Goal: Task Accomplishment & Management: Manage account settings

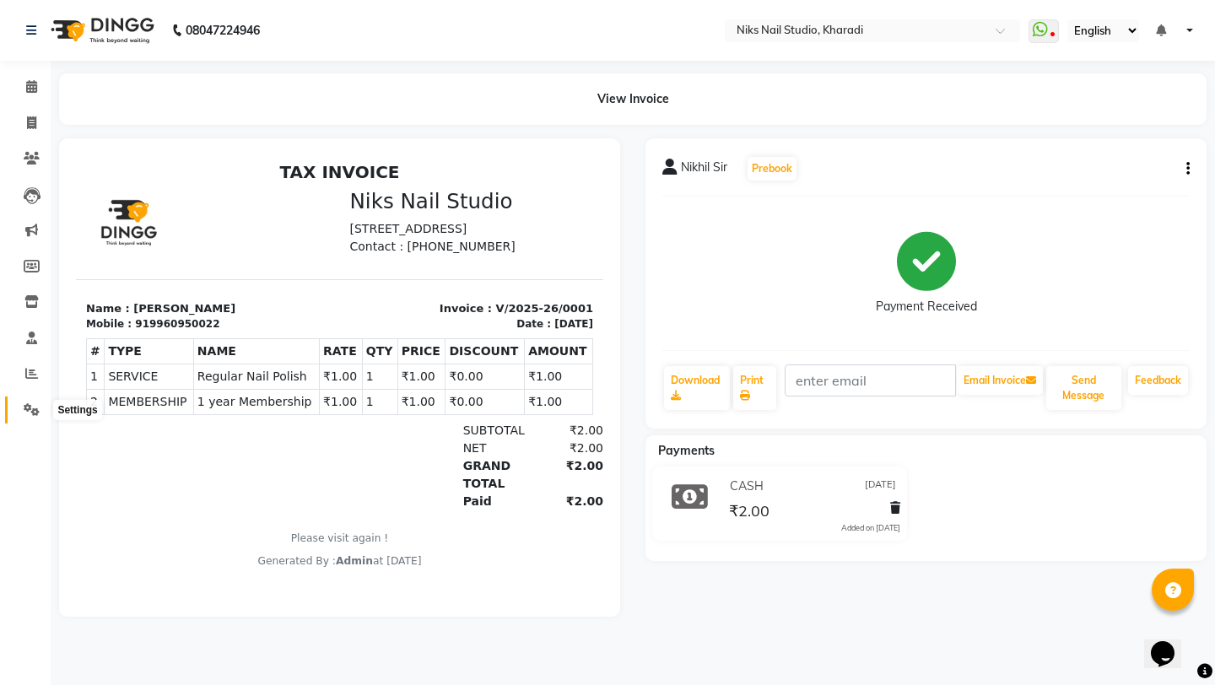
click at [21, 402] on span at bounding box center [32, 410] width 30 height 19
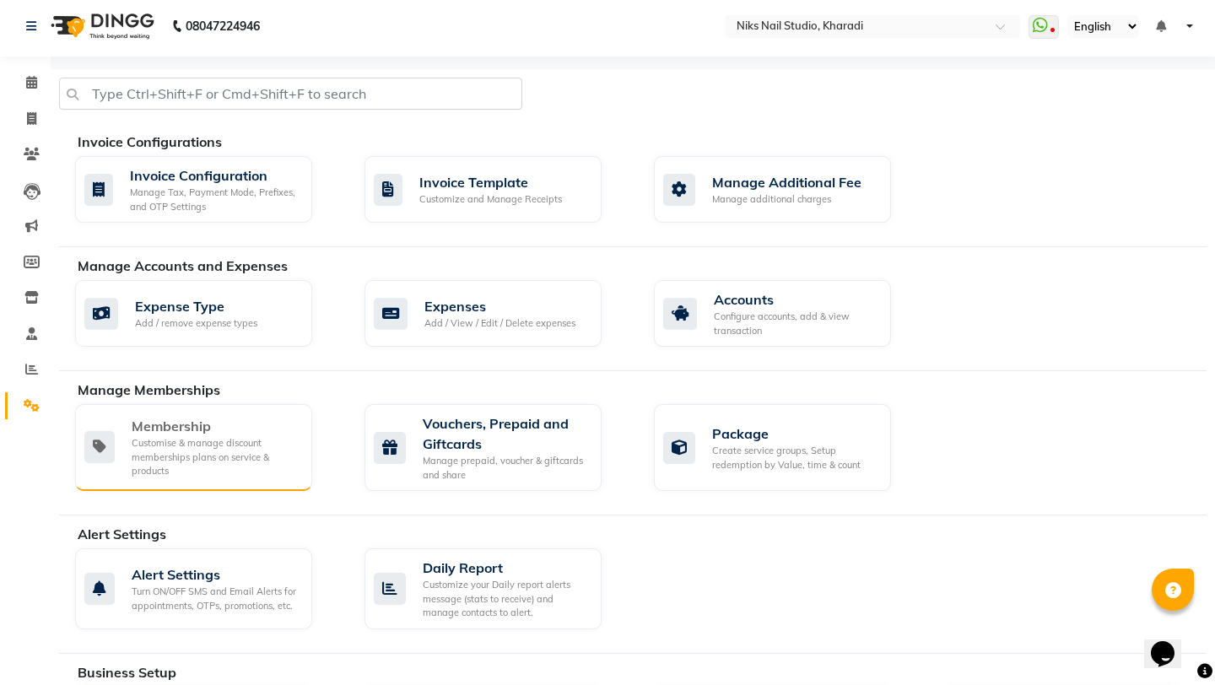
scroll to position [2, 0]
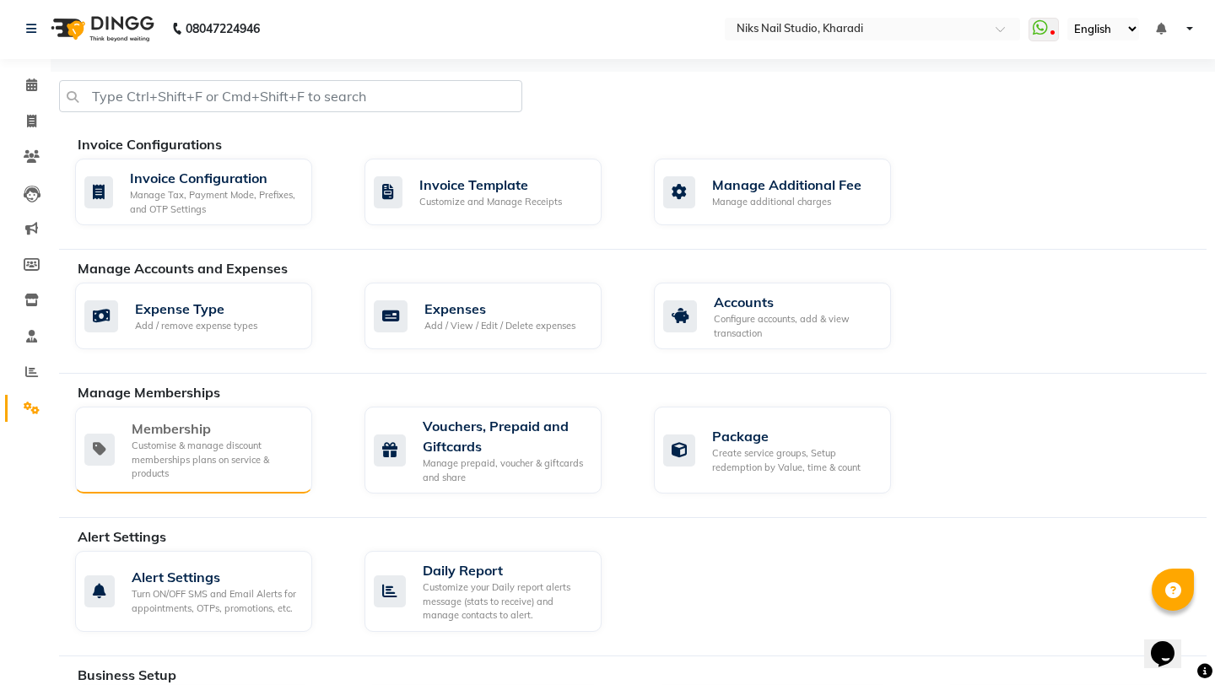
click at [240, 446] on div "Customise & manage discount memberships plans on service & products" at bounding box center [215, 460] width 167 height 42
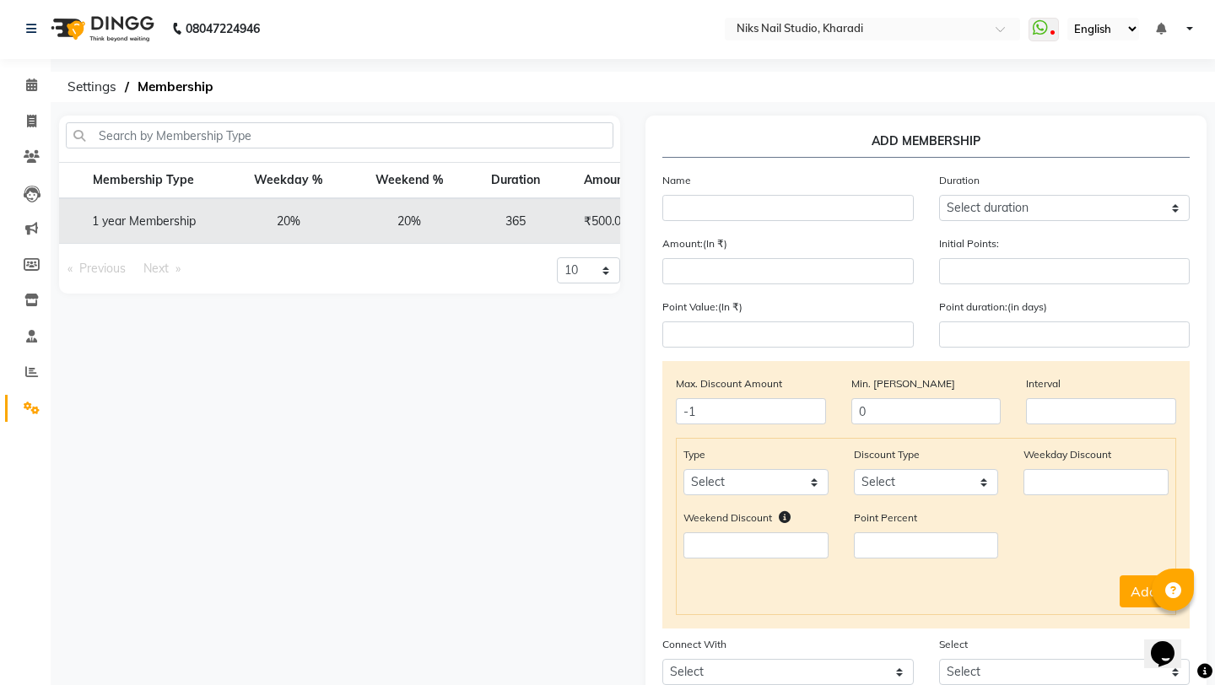
scroll to position [0, 114]
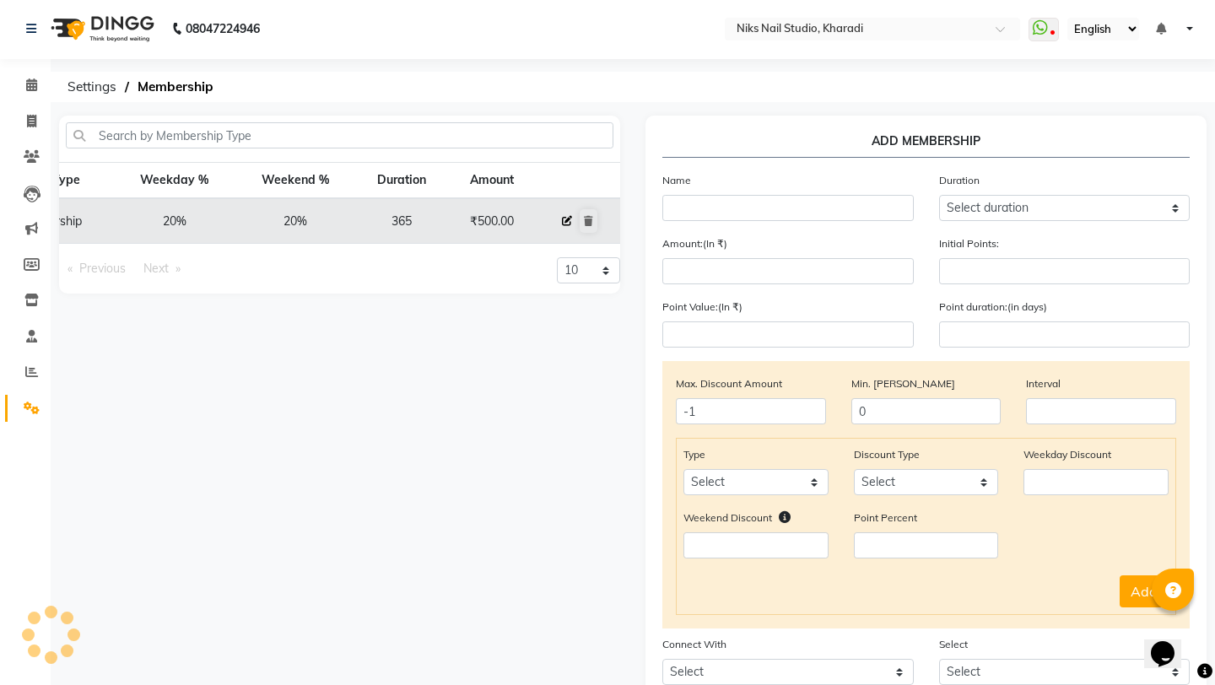
click at [569, 219] on icon at bounding box center [567, 221] width 10 height 10
select select
type input "0"
select select
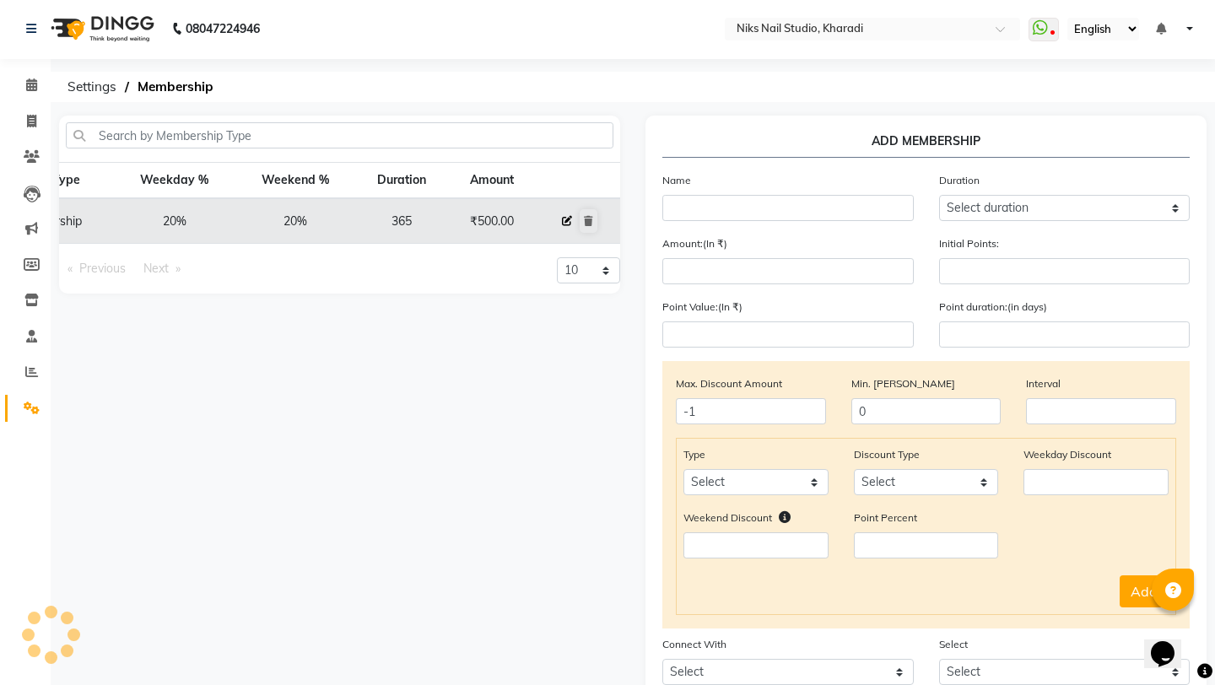
checkbox input "false"
type input "1 year Membership"
select select "4: 365"
type input "500"
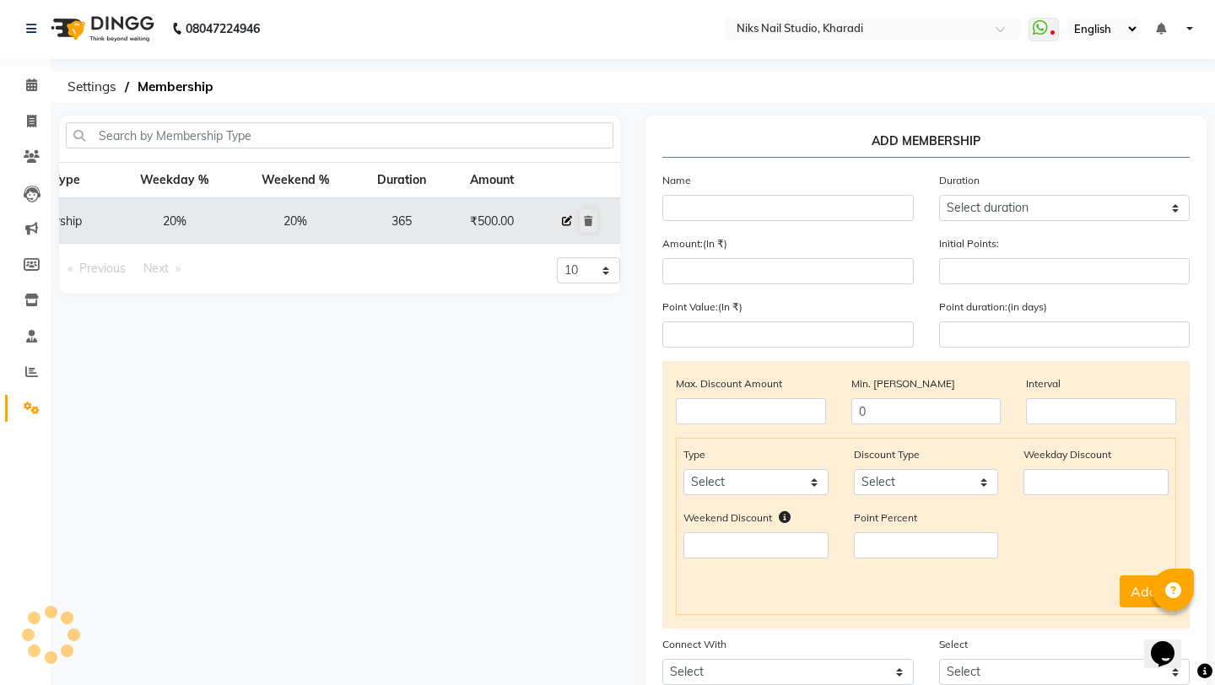
type input "0"
type input "365"
checkbox input "true"
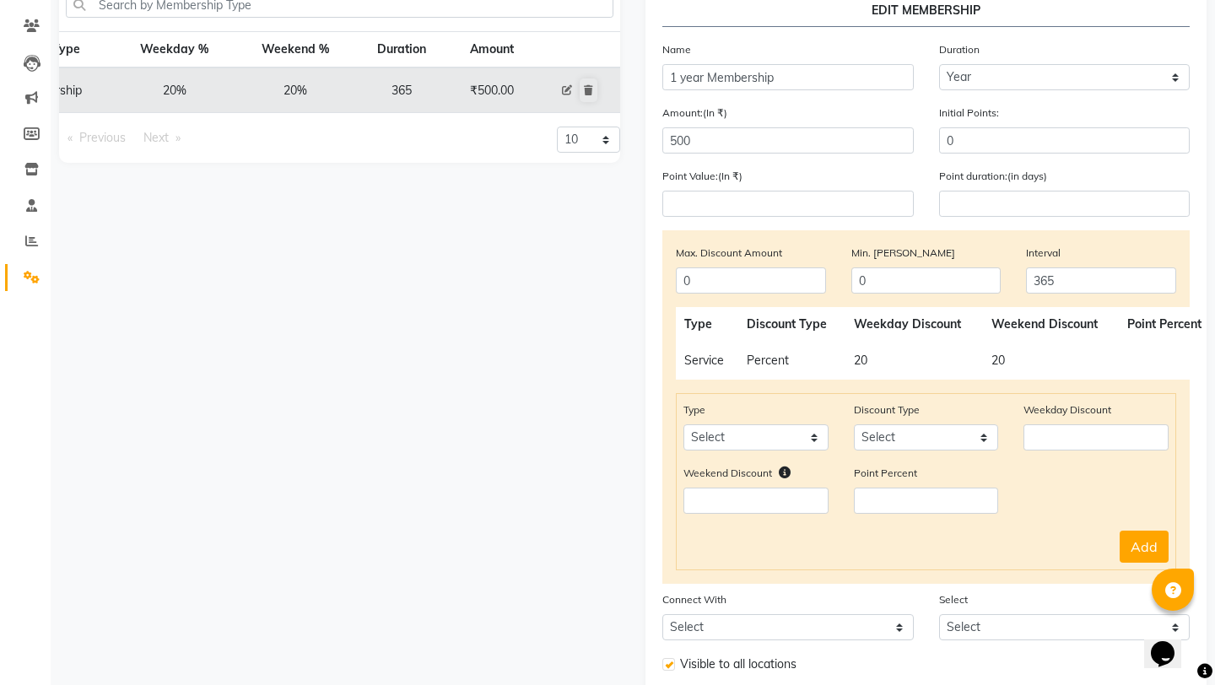
scroll to position [134, 0]
click at [779, 278] on input "0" at bounding box center [751, 279] width 150 height 26
type input "-1"
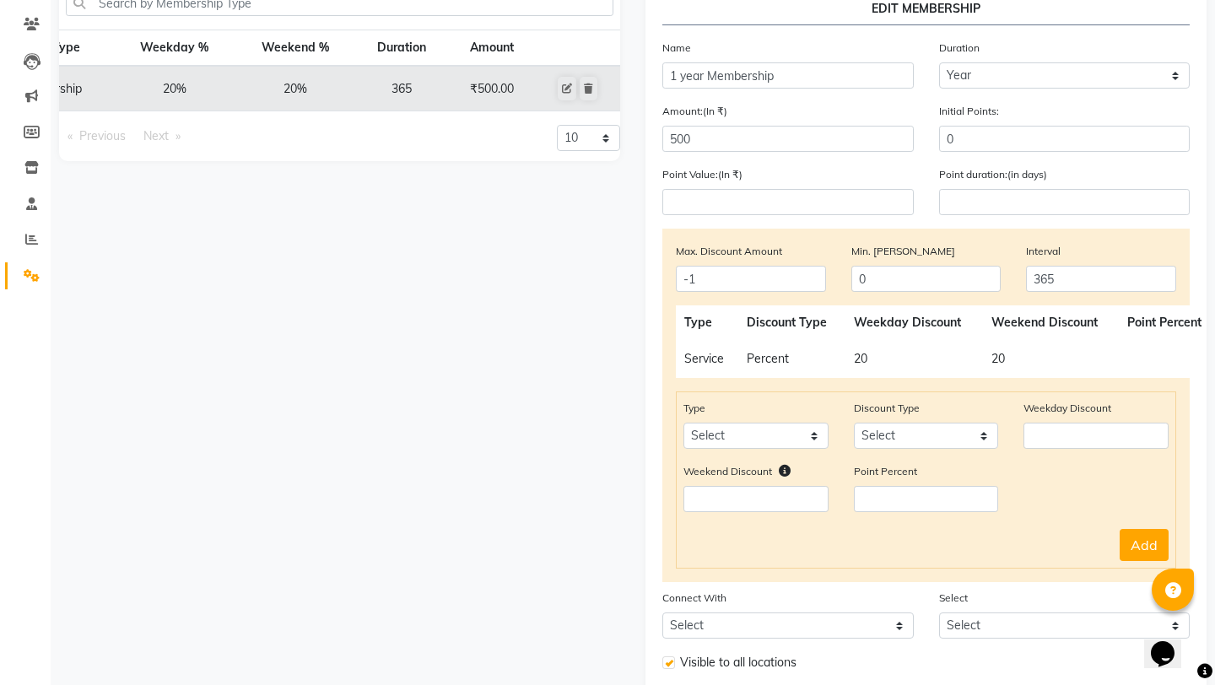
click at [608, 399] on div "Membership Type Weekday % Weekend % Duration Amount 1 year Membership 20% 20% 3…" at bounding box center [339, 383] width 586 height 801
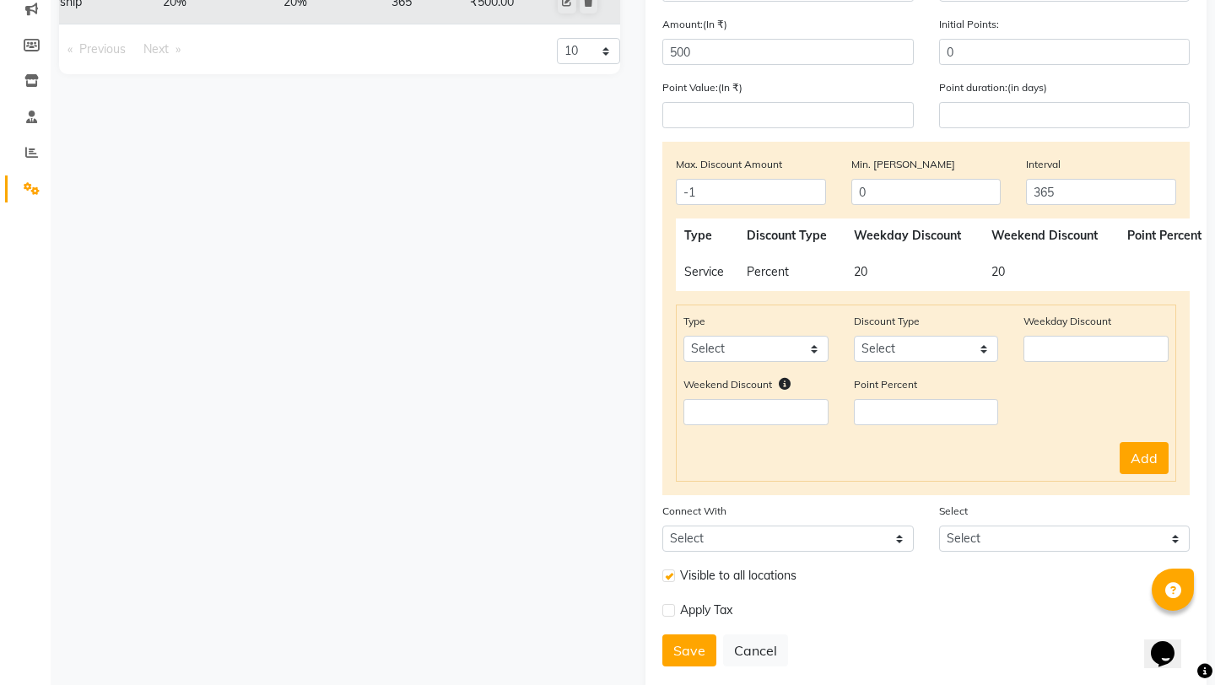
scroll to position [258, 0]
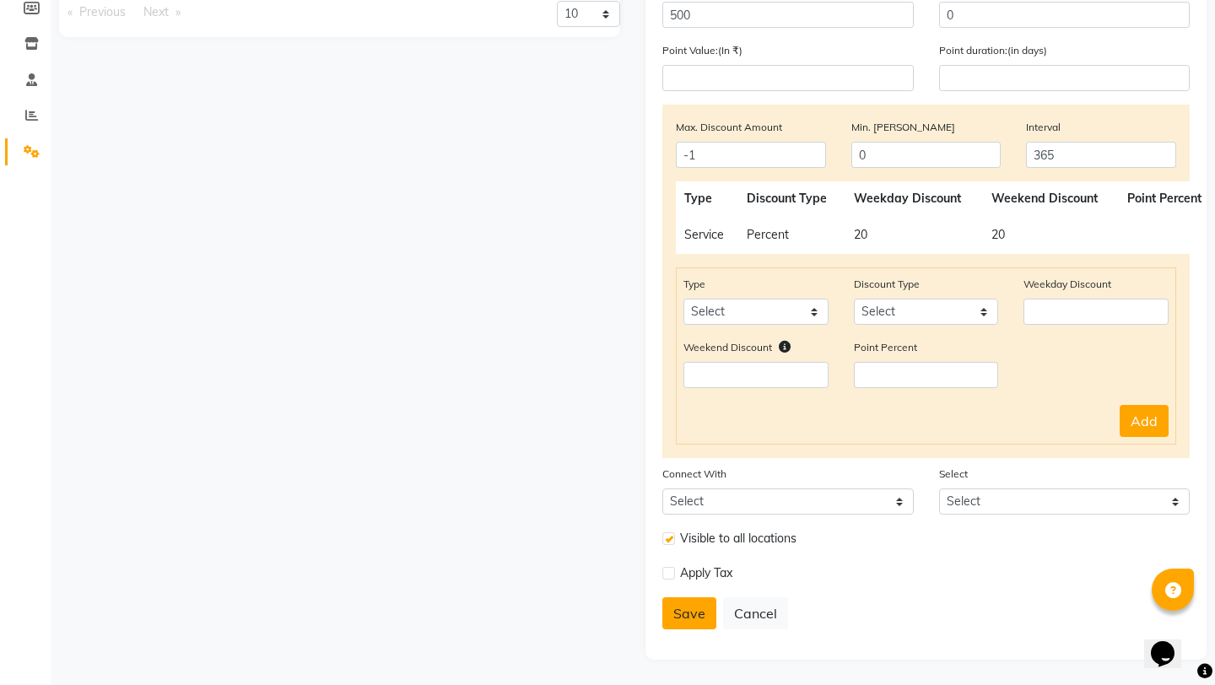
click at [694, 619] on button "Save" at bounding box center [689, 613] width 54 height 32
select select
type input "0"
select select
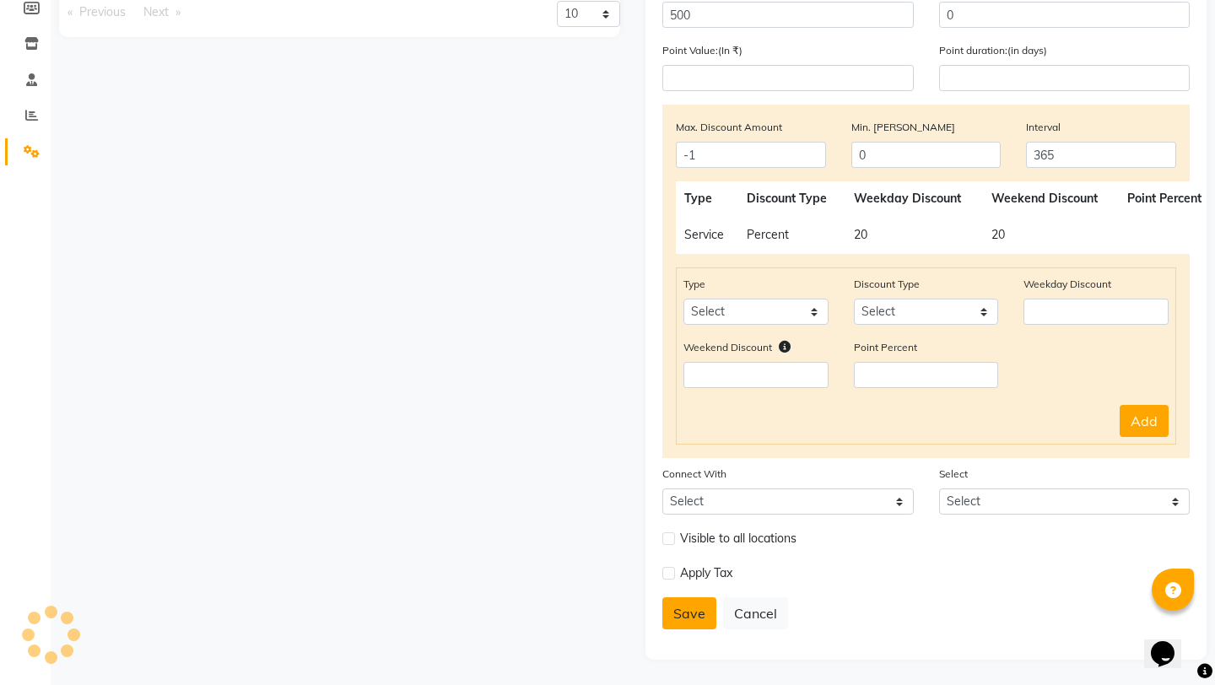
checkbox input "false"
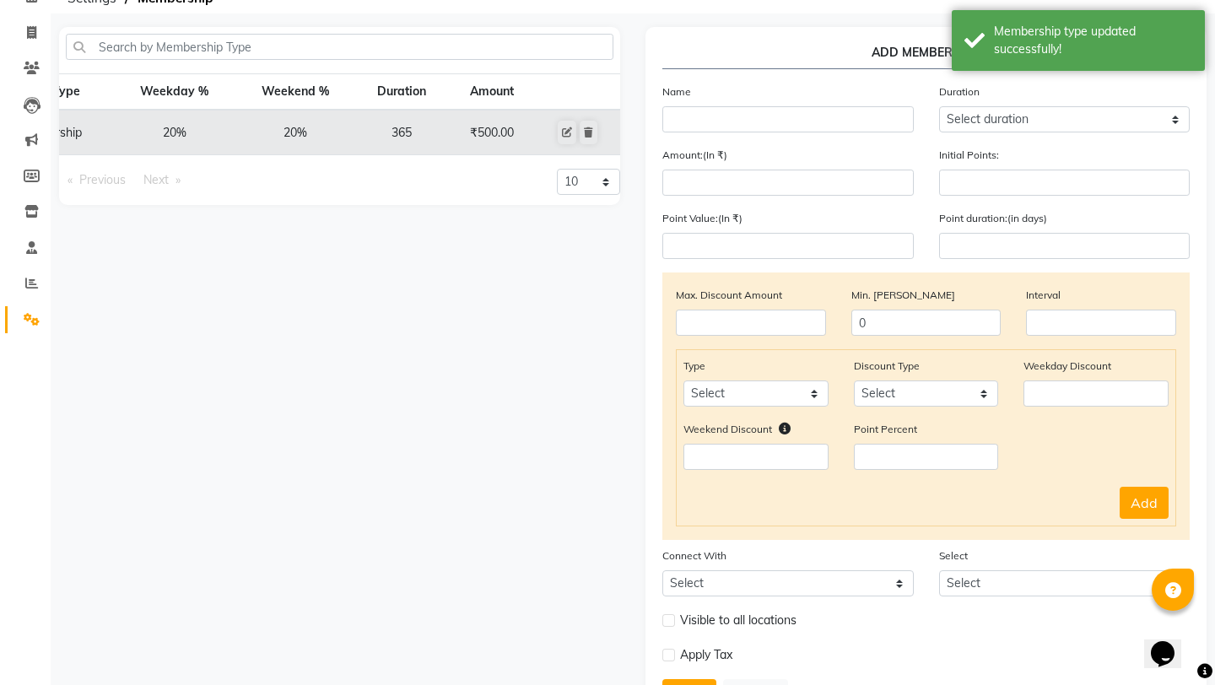
scroll to position [0, 0]
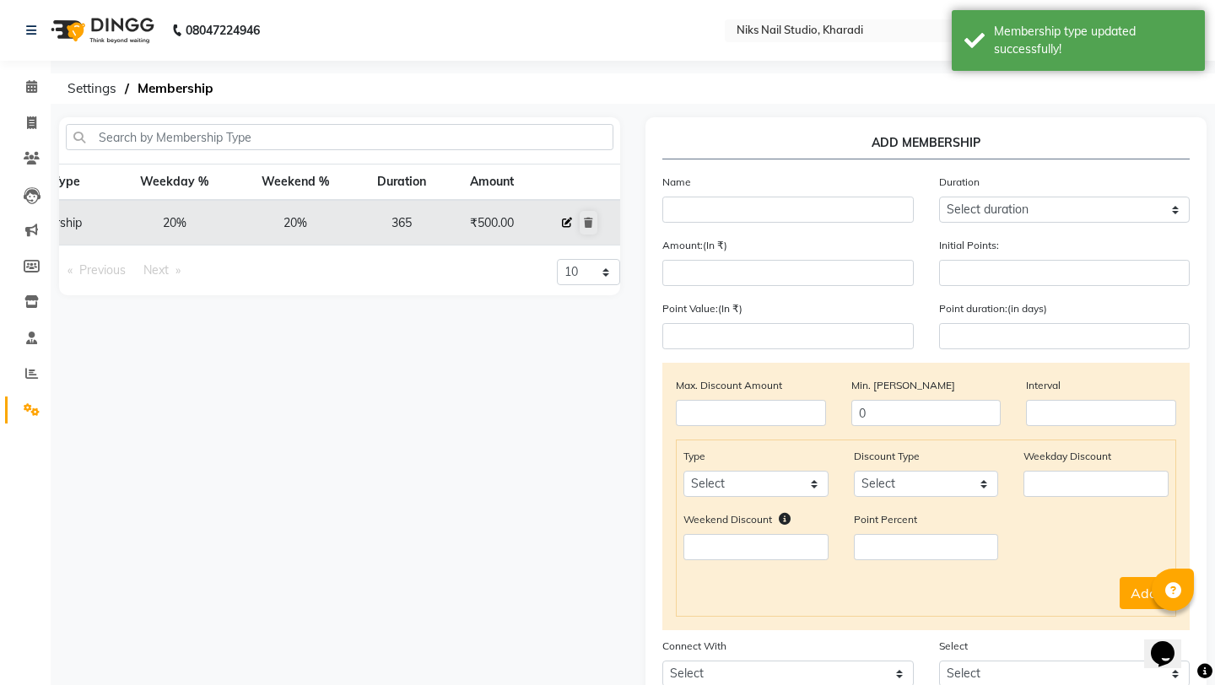
click at [567, 228] on button at bounding box center [567, 223] width 19 height 24
select select
type input "0"
select select
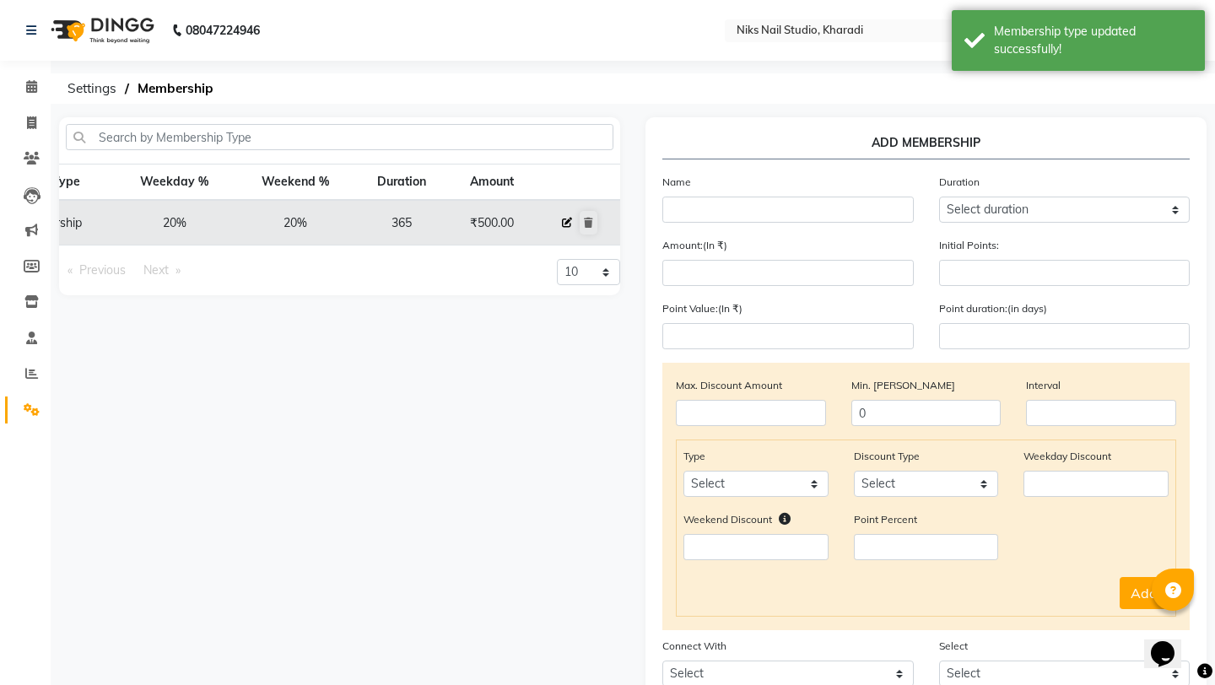
checkbox input "false"
type input "1 year Membership"
select select "4: 365"
type input "500"
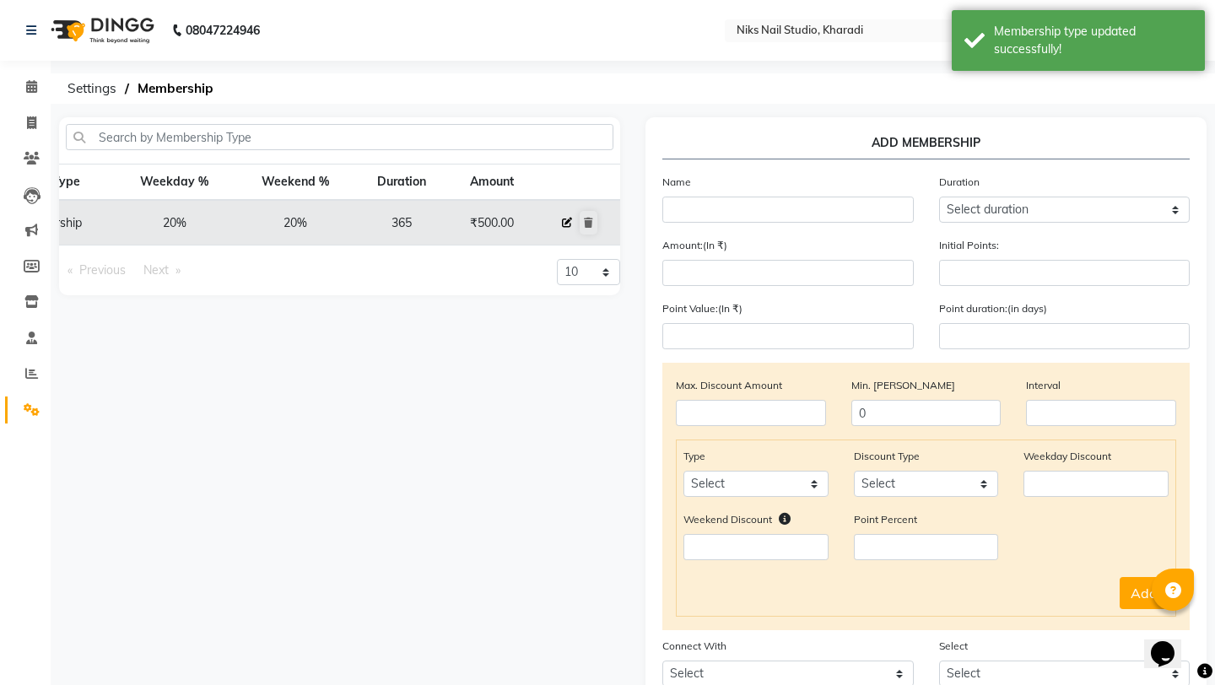
type input "0"
type input "-1"
type input "365"
checkbox input "true"
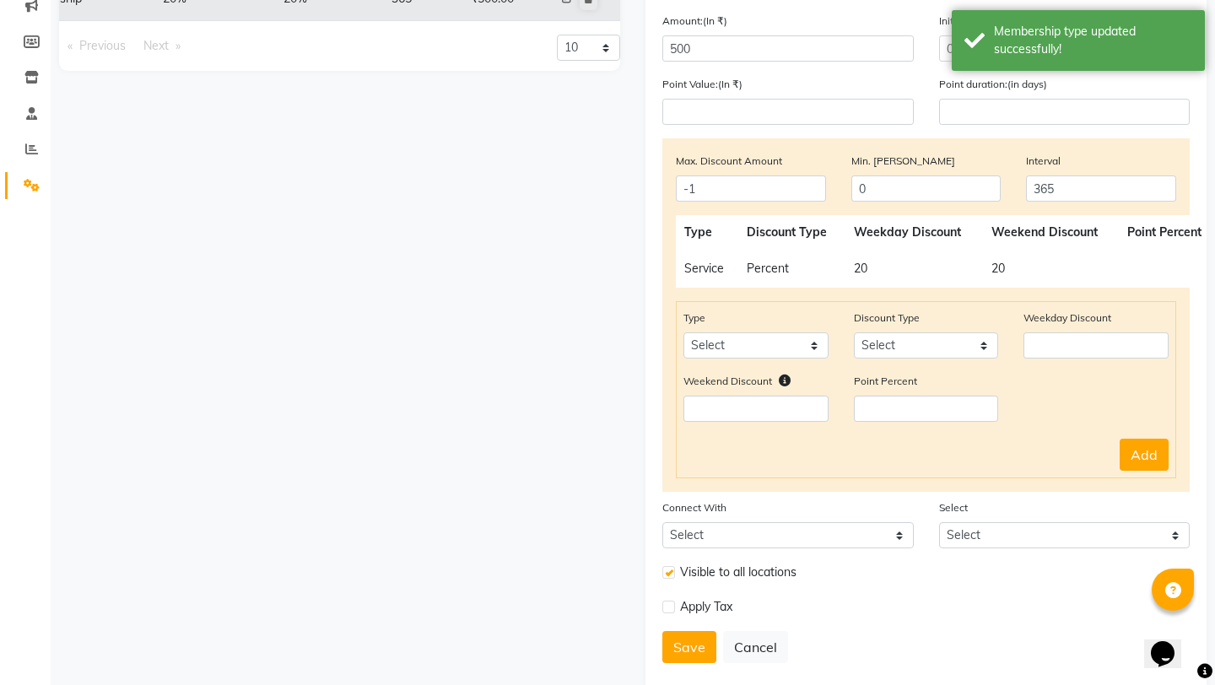
scroll to position [227, 0]
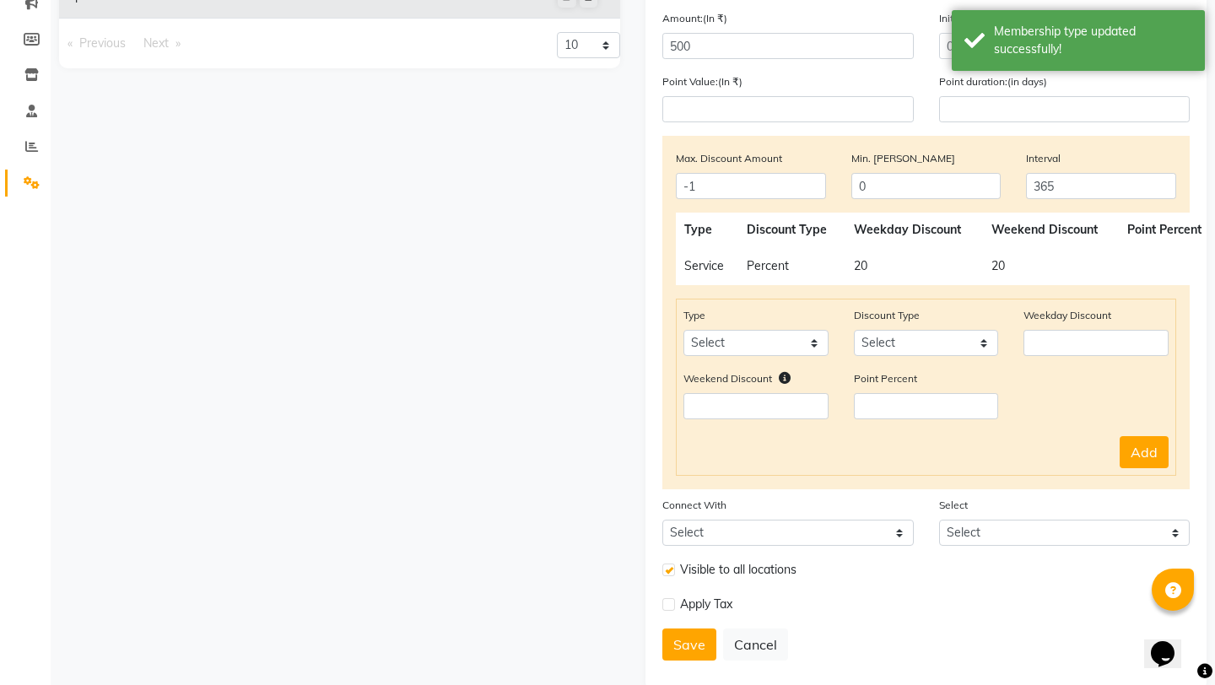
click at [1076, 263] on td "20" at bounding box center [1051, 266] width 136 height 38
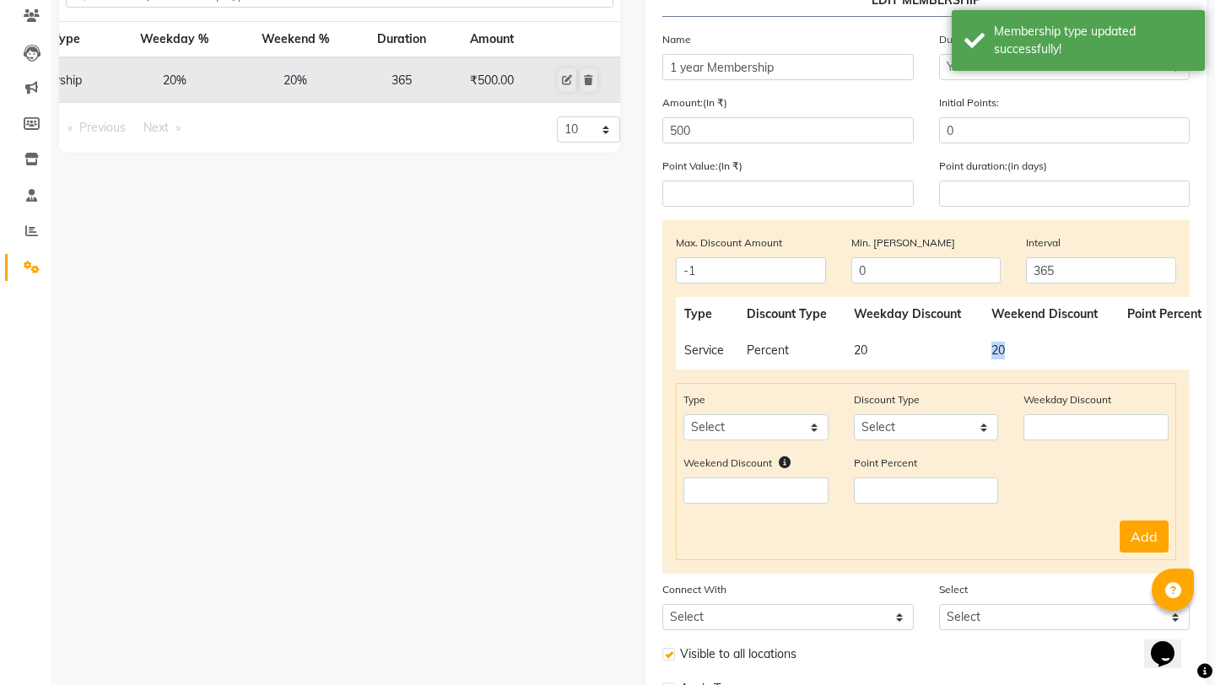
scroll to position [78, 0]
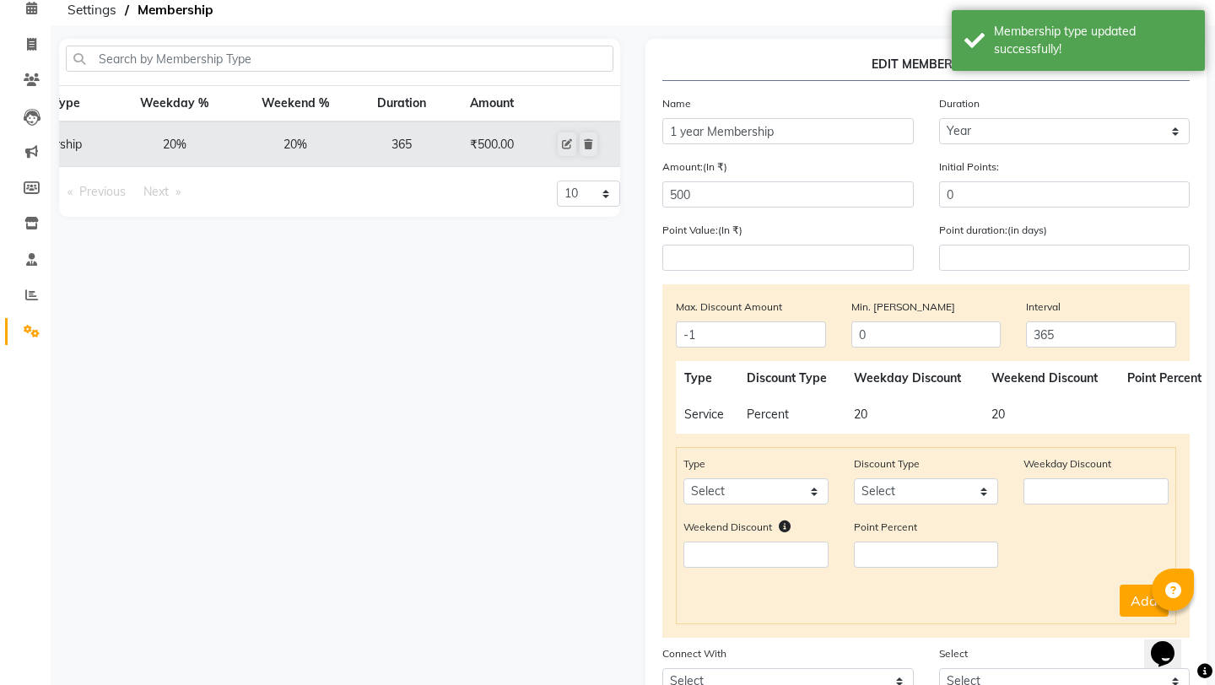
click at [1089, 392] on th "Weekend Discount" at bounding box center [1051, 378] width 136 height 35
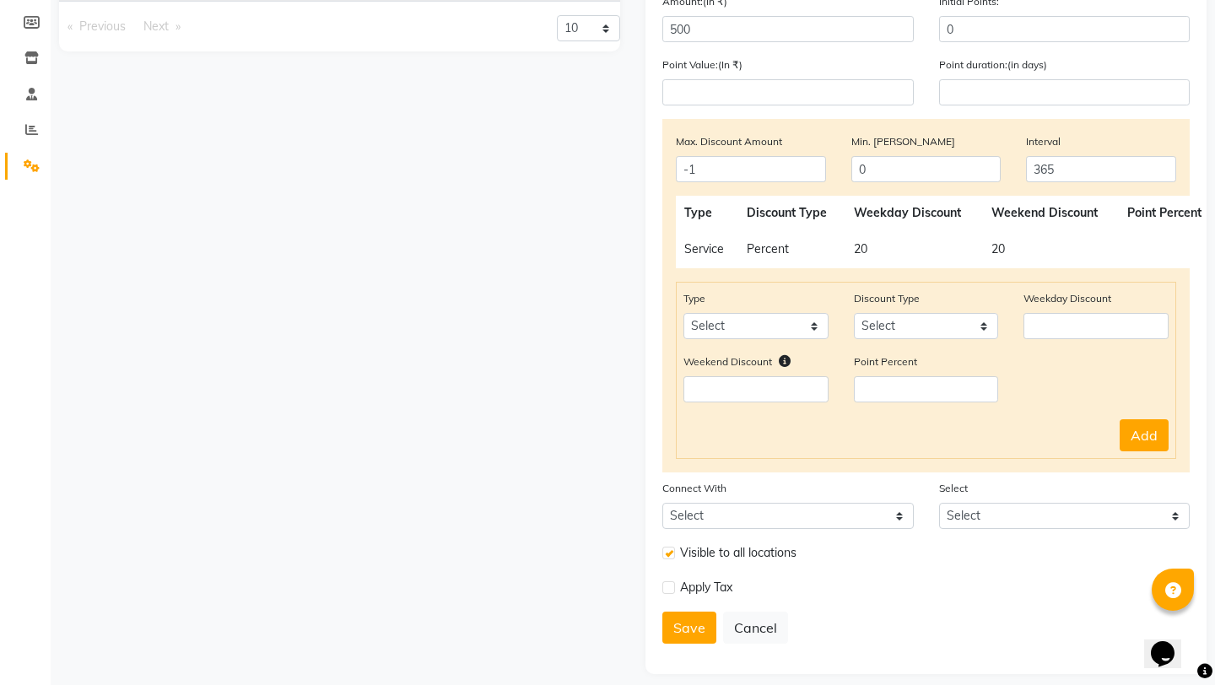
scroll to position [258, 0]
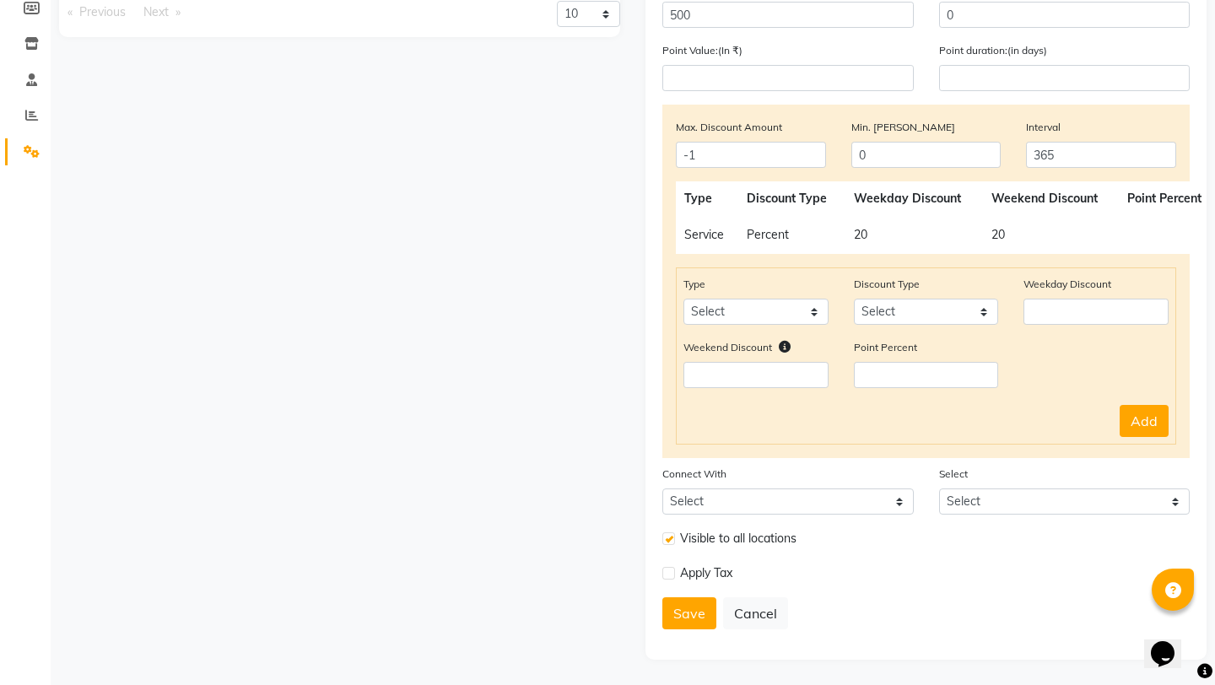
click at [1001, 226] on td "20" at bounding box center [1051, 235] width 136 height 38
click at [832, 233] on td "Percent" at bounding box center [791, 235] width 107 height 38
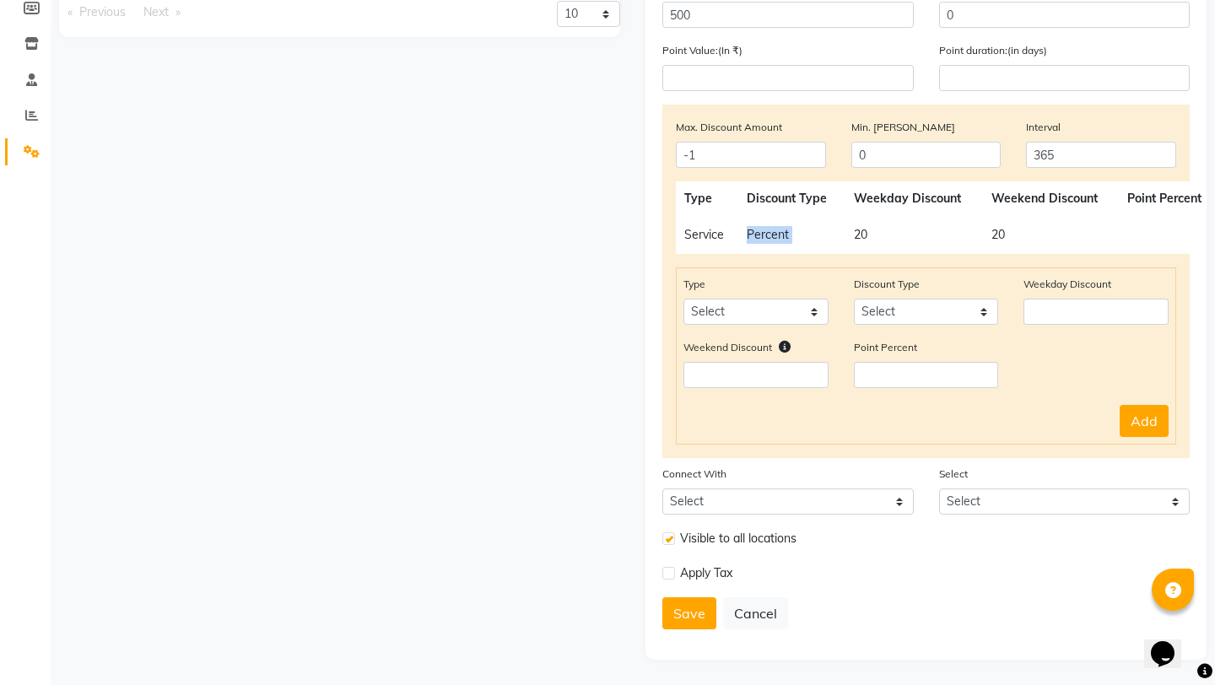
click at [832, 233] on td "Percent" at bounding box center [791, 235] width 107 height 38
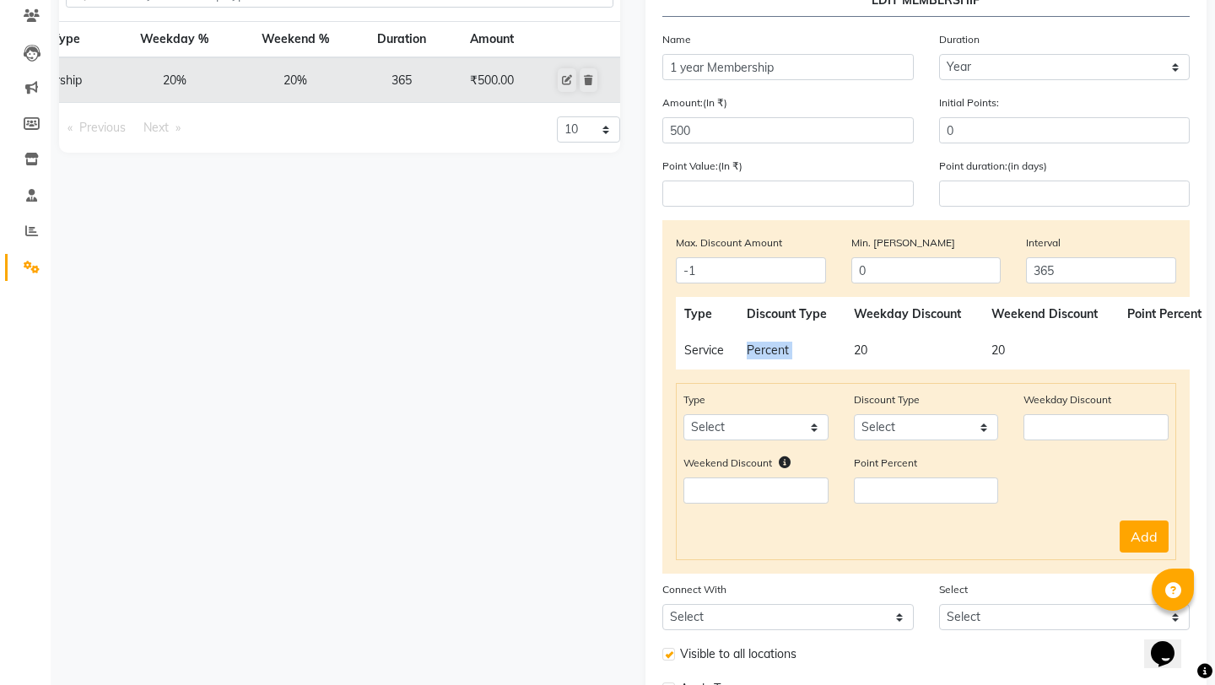
scroll to position [0, 0]
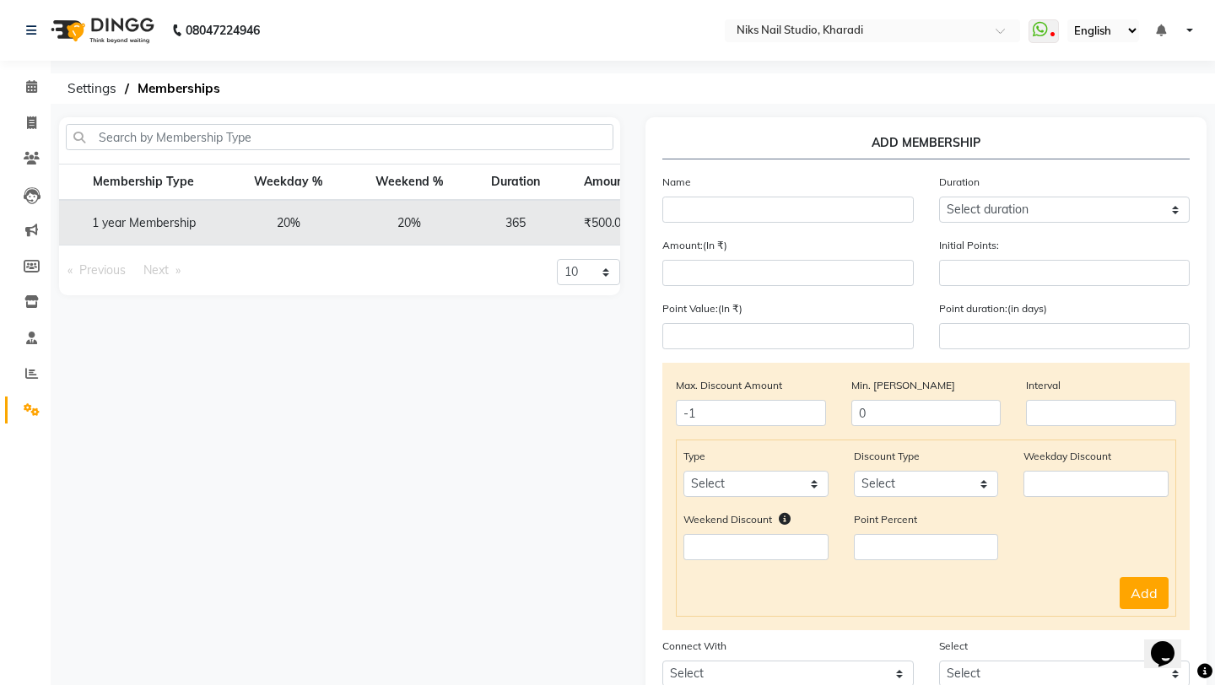
scroll to position [0, 114]
click at [569, 222] on icon at bounding box center [567, 223] width 10 height 10
select select
type input "0"
select select
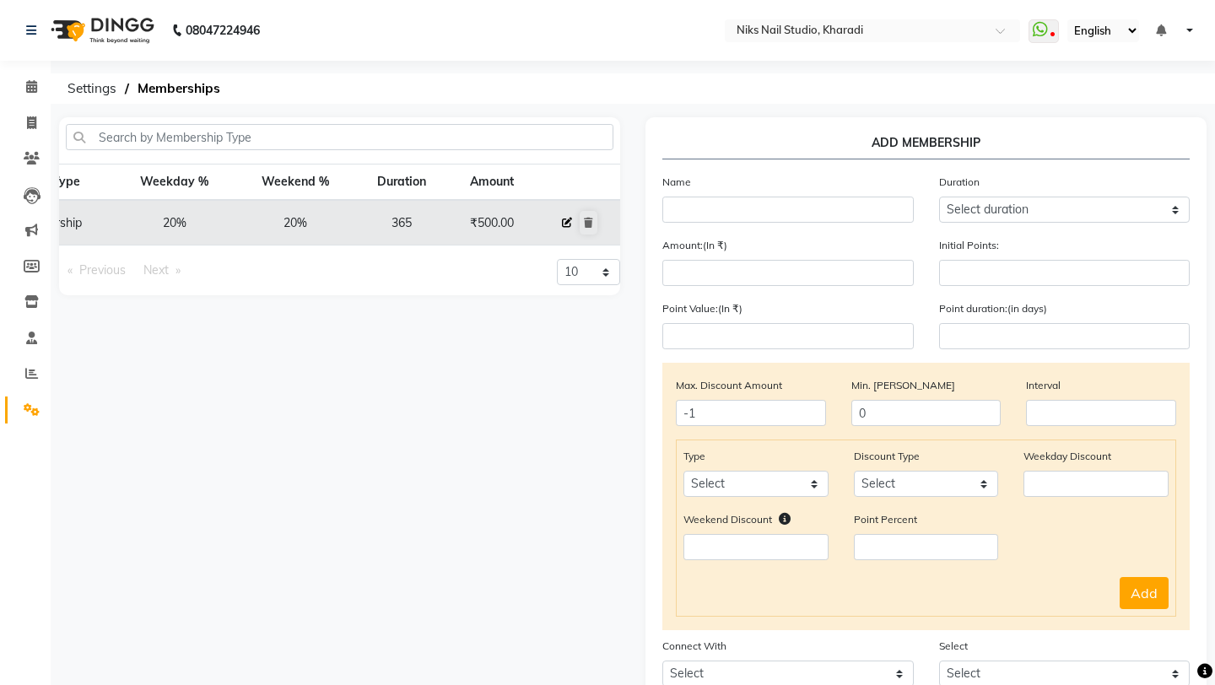
select select
checkbox input "false"
type input "1 year Membership"
select select "4: 365"
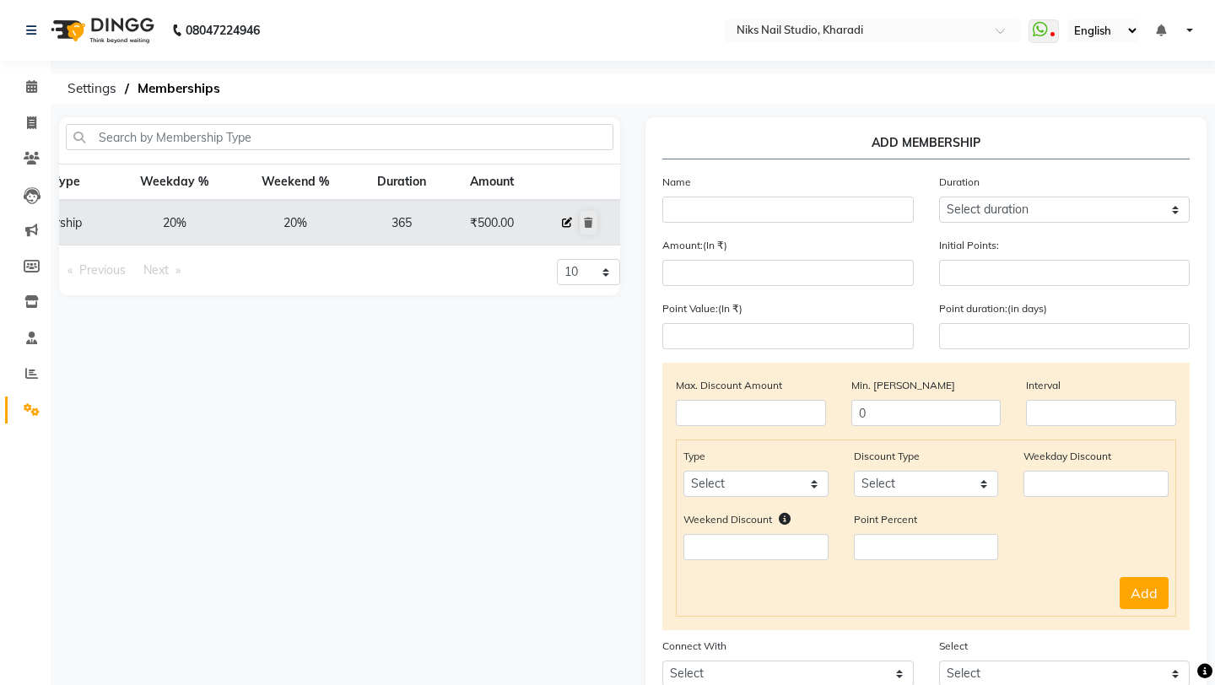
type input "500"
type input "0"
type input "-1"
type input "365"
checkbox input "true"
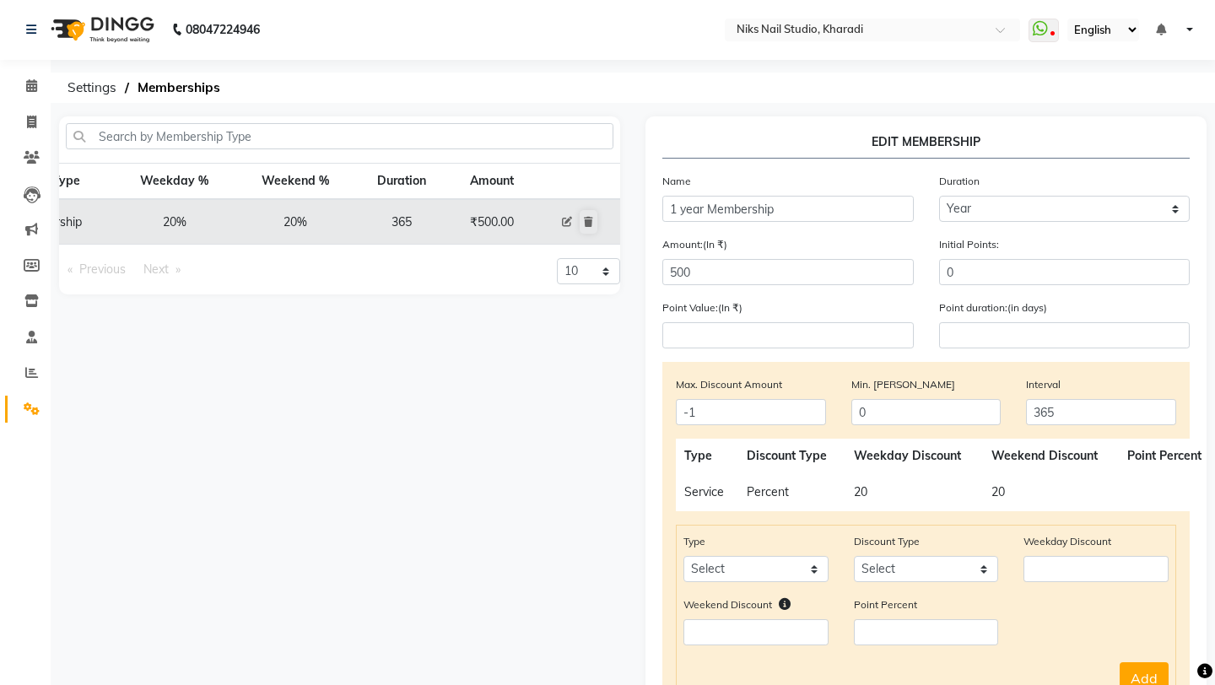
scroll to position [0, 0]
